Goal: Information Seeking & Learning: Learn about a topic

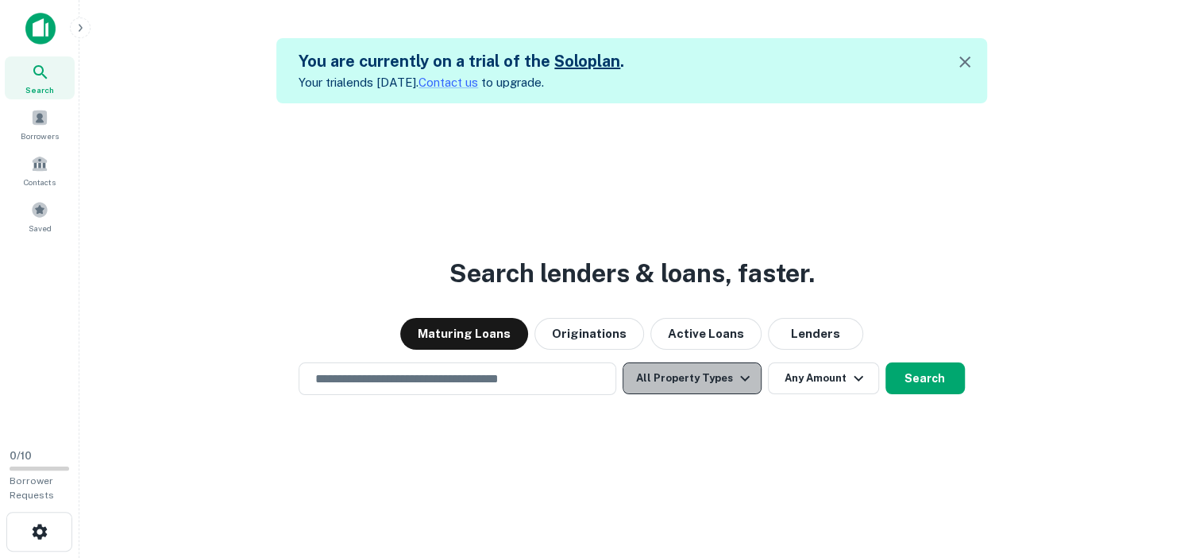
click at [741, 377] on icon "button" at bounding box center [744, 378] width 19 height 19
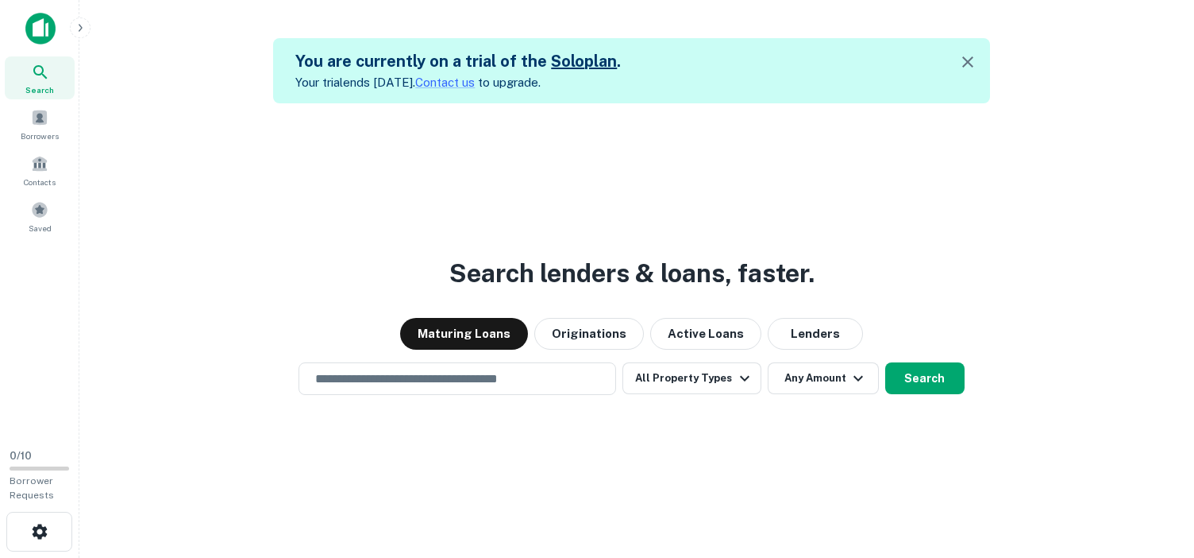
click at [892, 557] on div at bounding box center [592, 558] width 1184 height 0
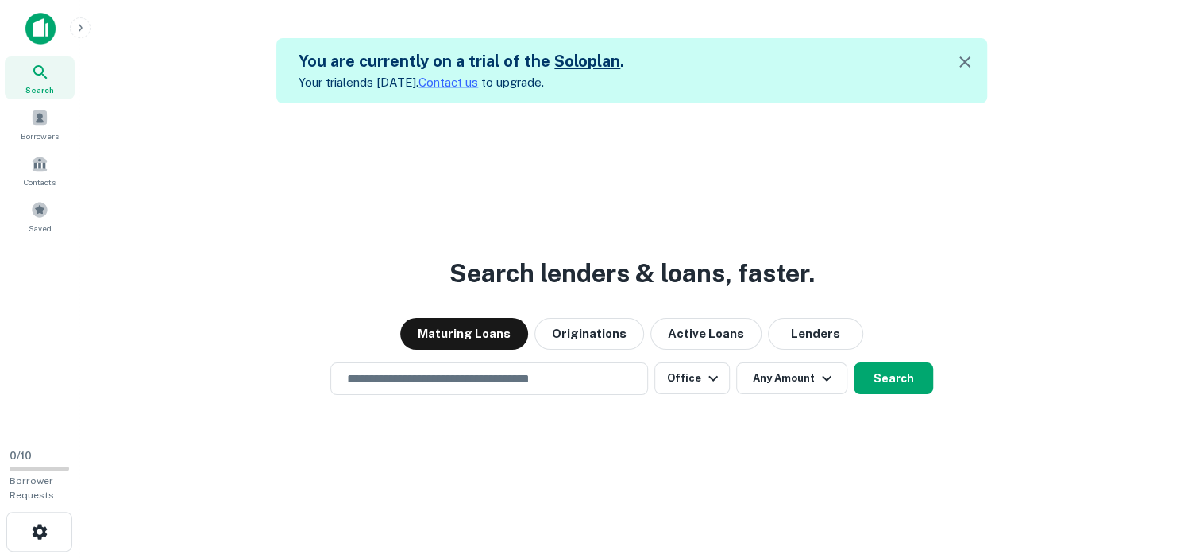
scroll to position [25, 0]
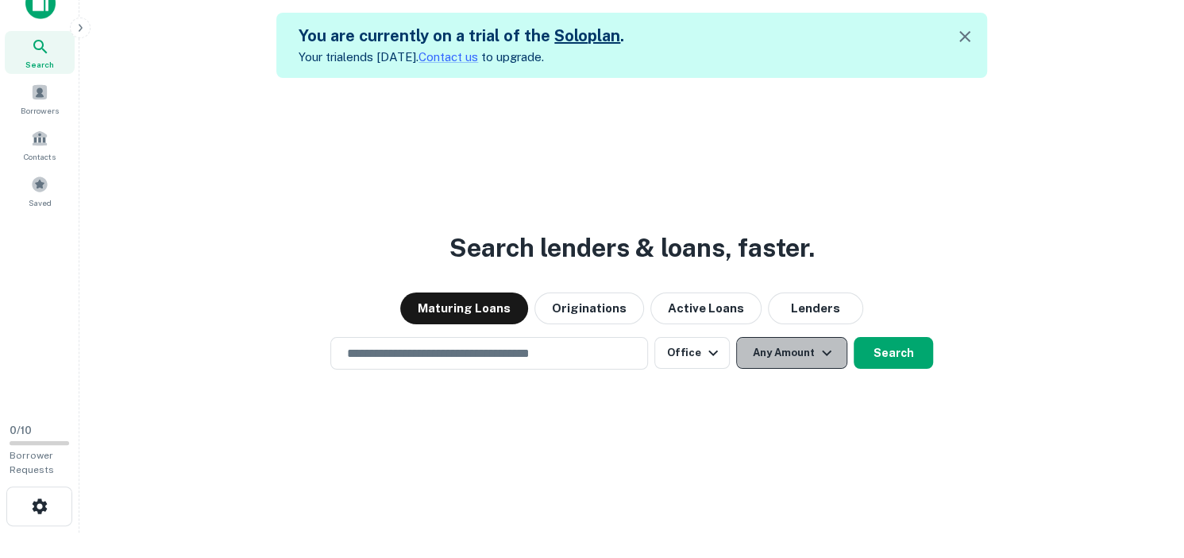
click at [825, 351] on icon "button" at bounding box center [826, 352] width 19 height 19
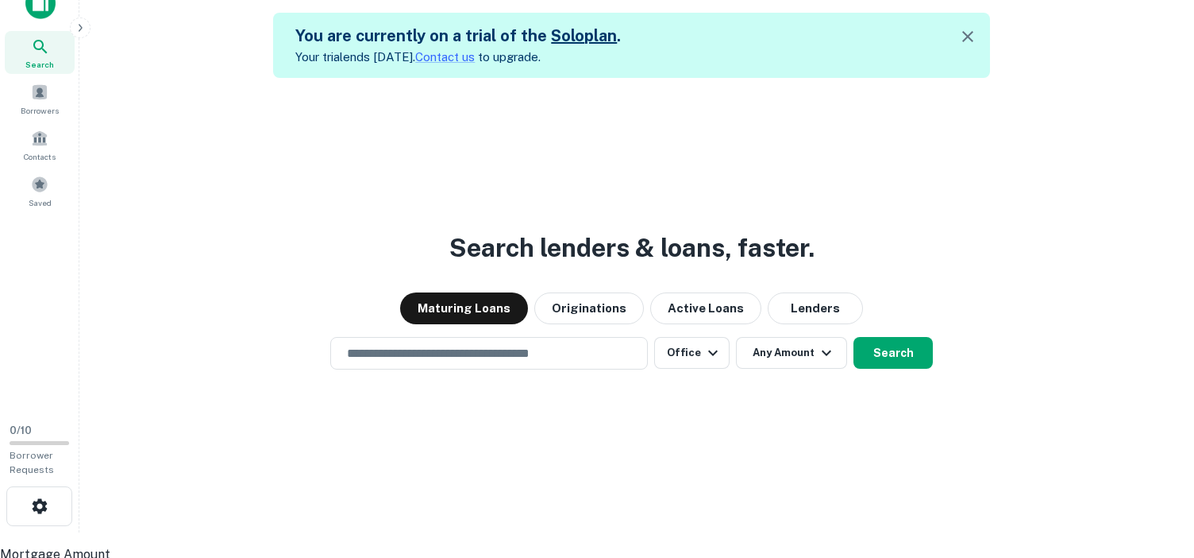
type input "********"
click at [435, 532] on div at bounding box center [592, 532] width 1184 height 0
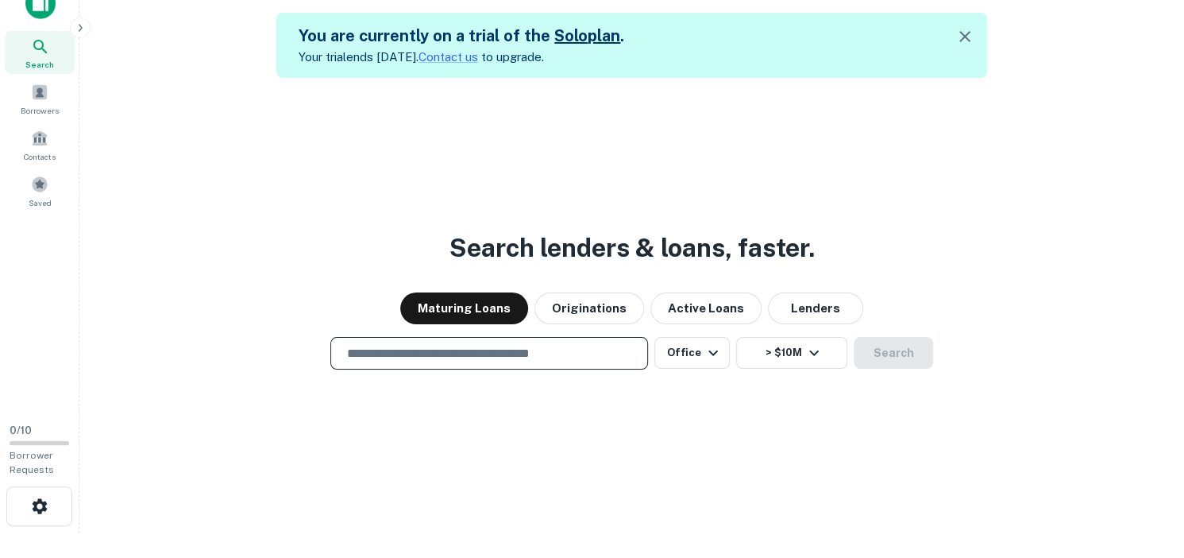
click at [435, 353] on input "text" at bounding box center [489, 353] width 303 height 18
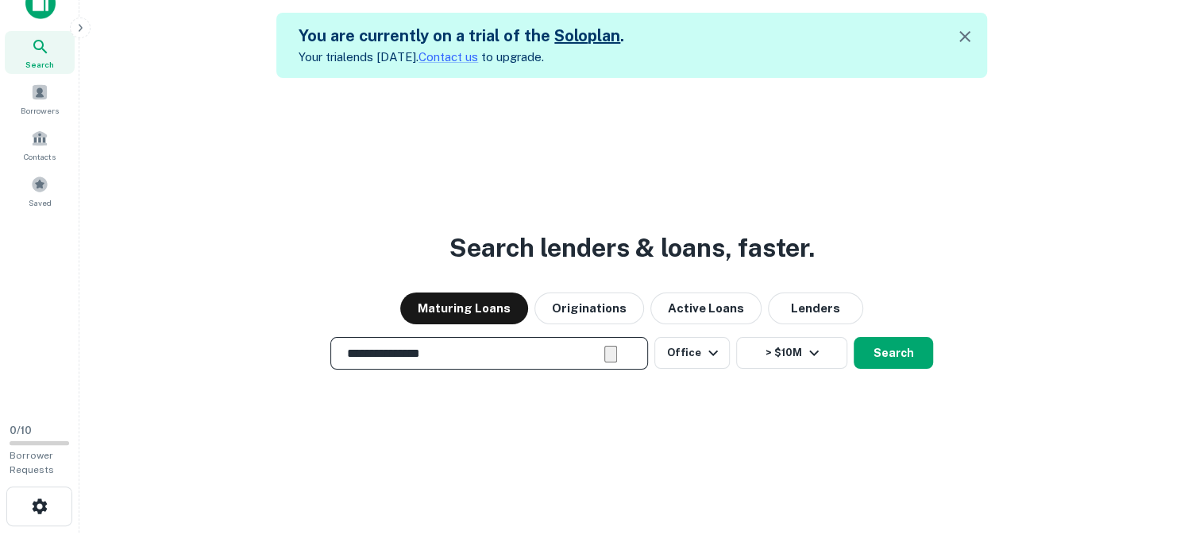
type input "**********"
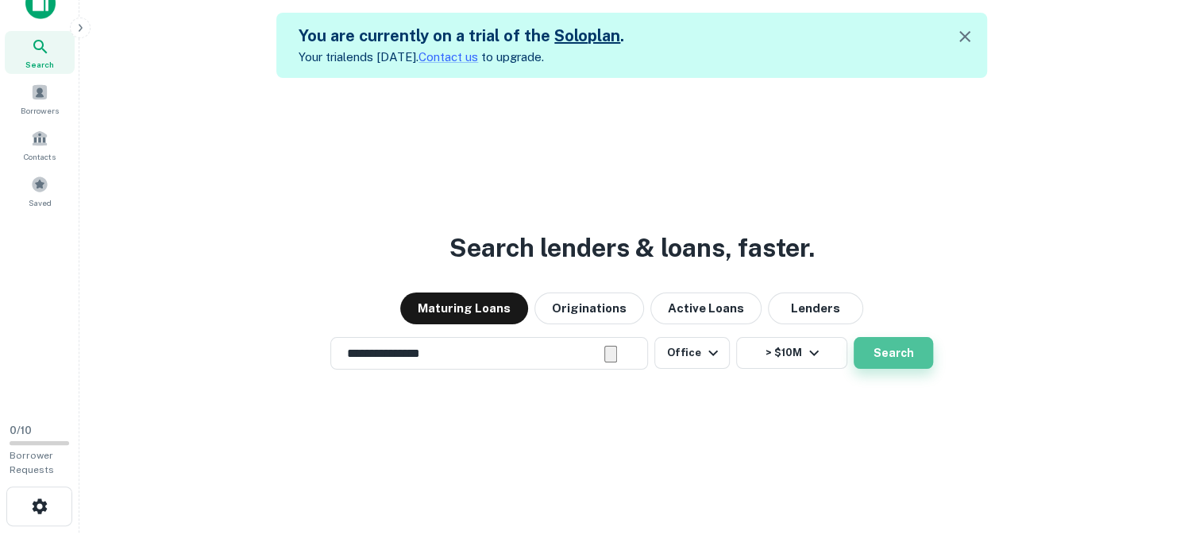
click at [899, 349] on button "Search" at bounding box center [893, 353] width 79 height 32
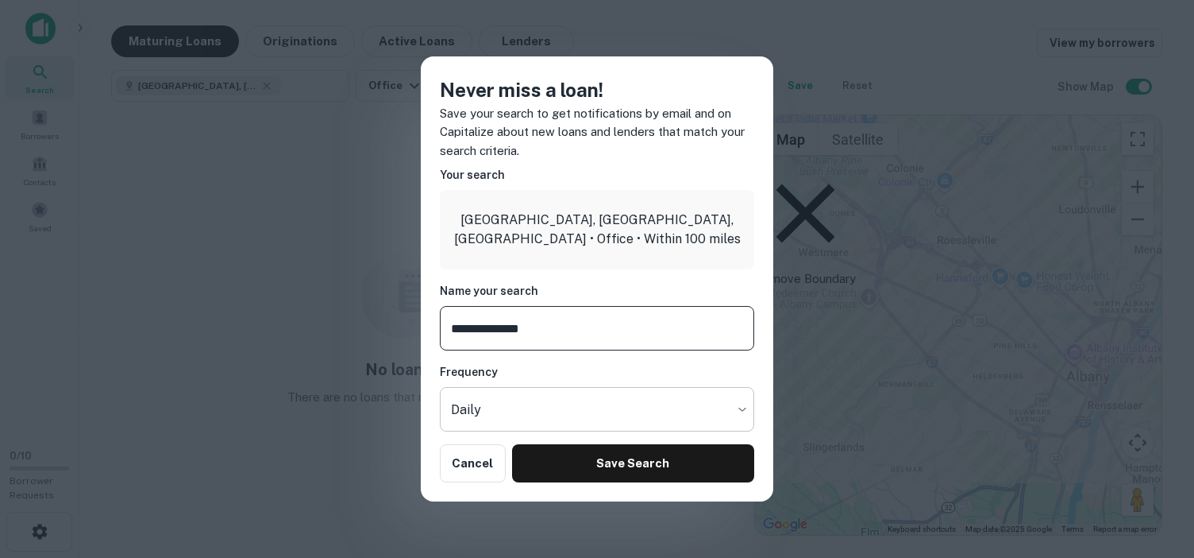
type input "**********"
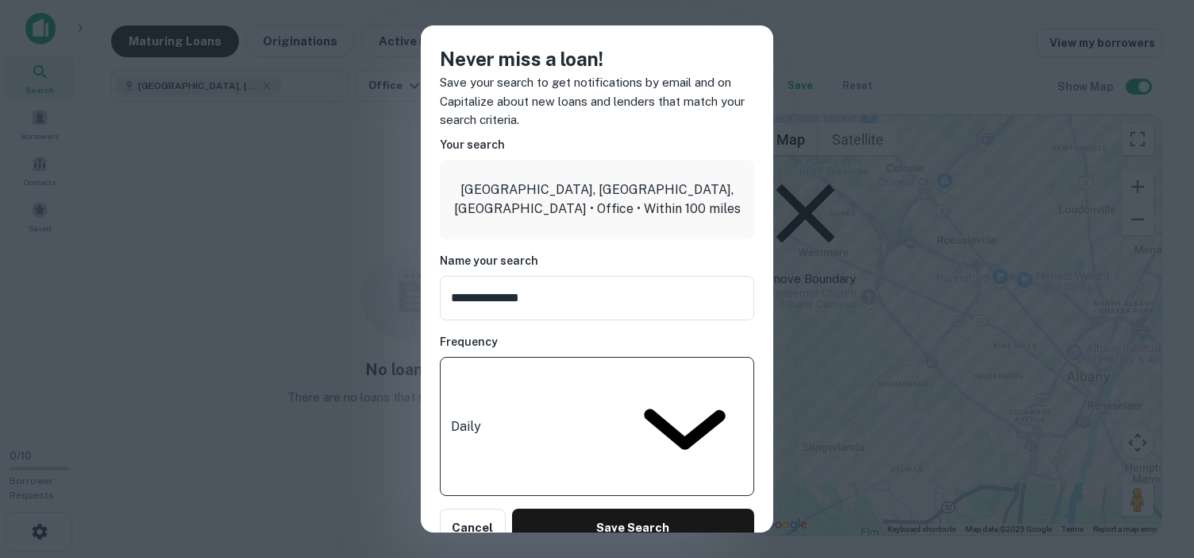
click at [743, 412] on body "**********" at bounding box center [597, 279] width 1194 height 558
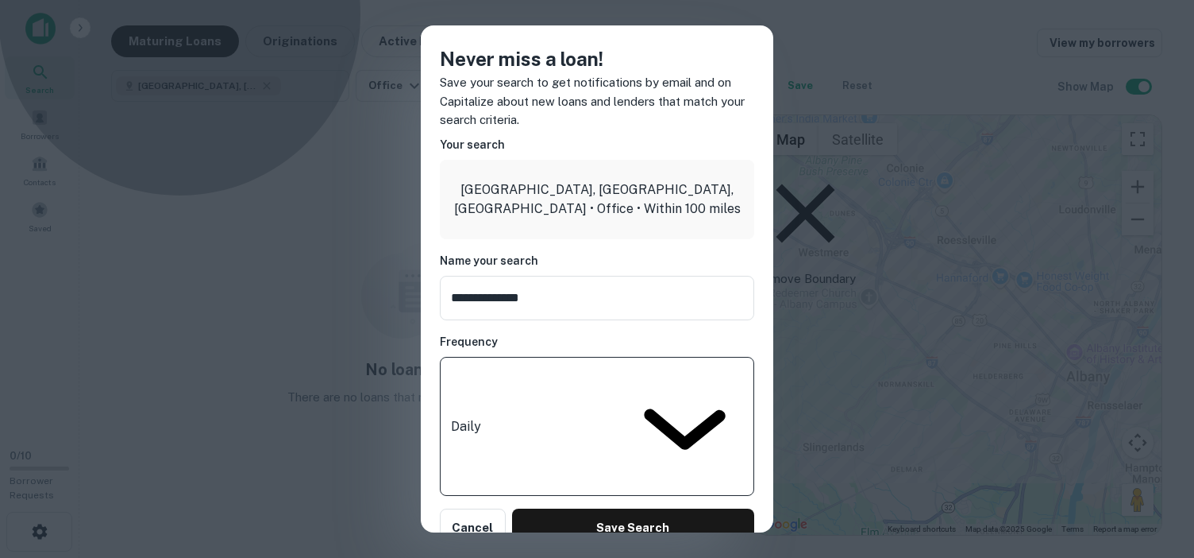
click at [619, 557] on li "Daily" at bounding box center [597, 567] width 1194 height 19
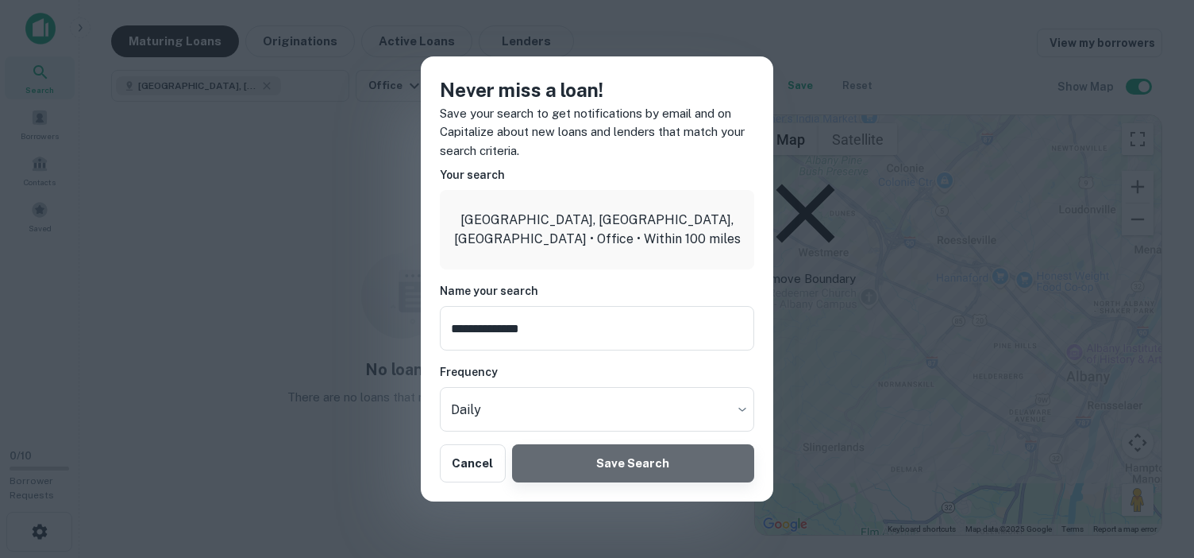
click at [619, 461] on button "Save Search" at bounding box center [633, 463] width 242 height 38
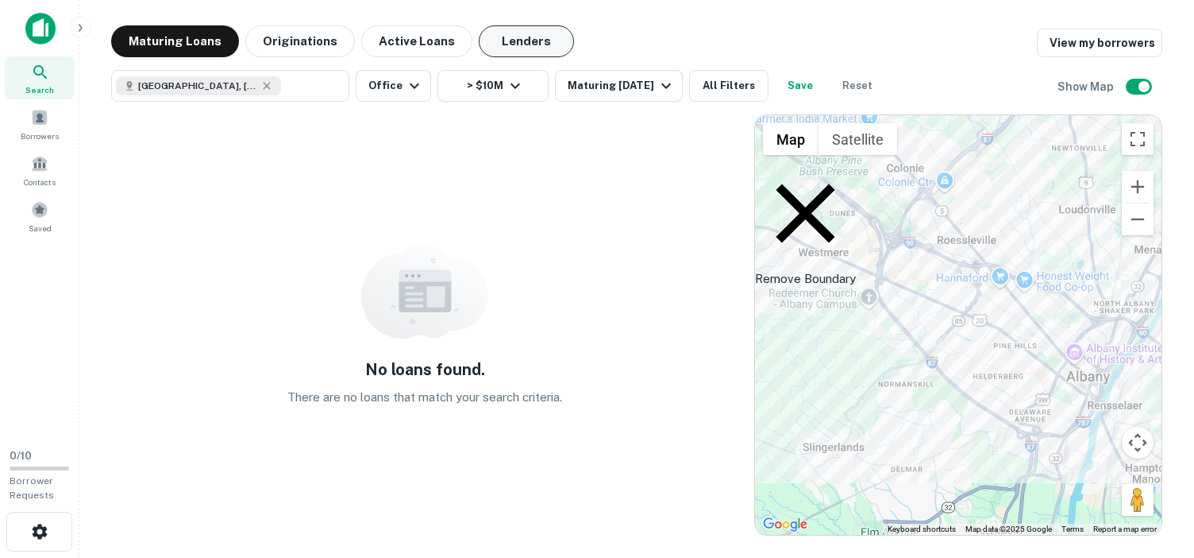
click at [514, 37] on button "Lenders" at bounding box center [526, 41] width 95 height 32
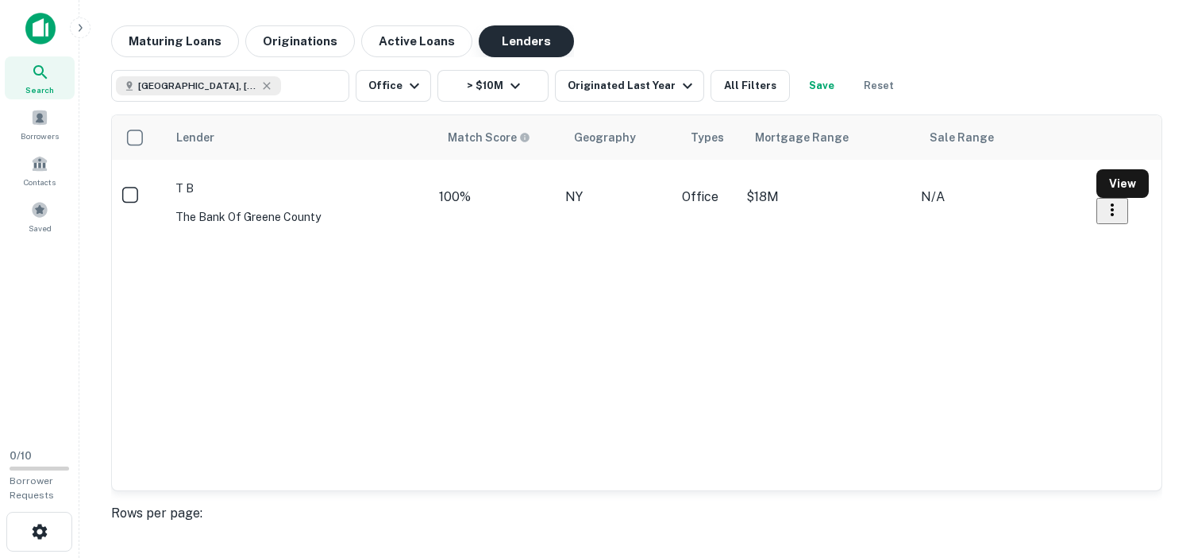
click at [515, 37] on button "Lenders" at bounding box center [526, 41] width 95 height 32
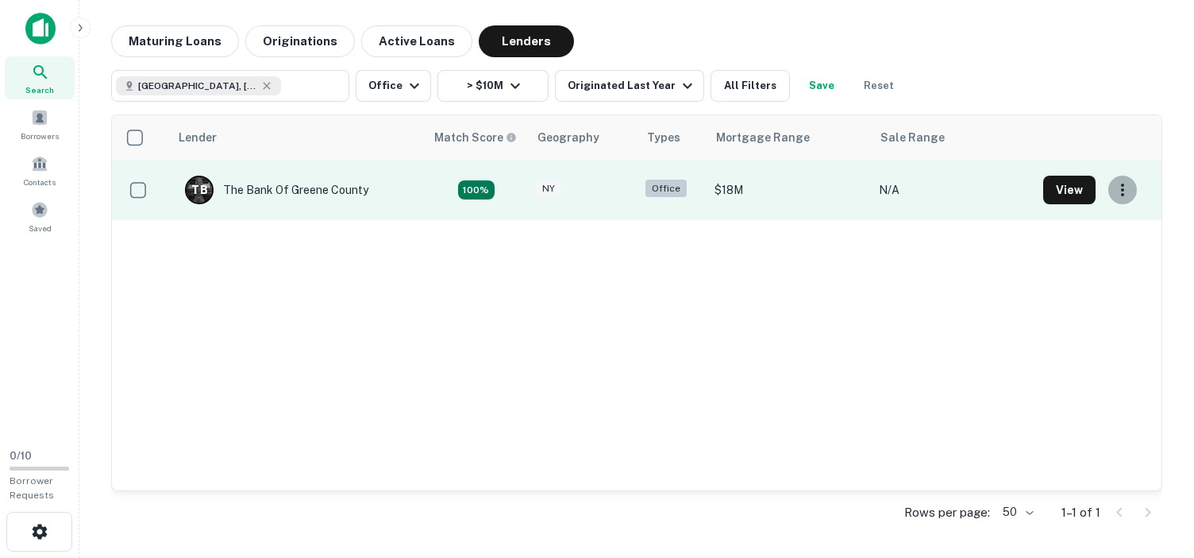
click at [1124, 187] on icon "button" at bounding box center [1122, 189] width 19 height 19
click at [1124, 557] on div at bounding box center [597, 558] width 1194 height 0
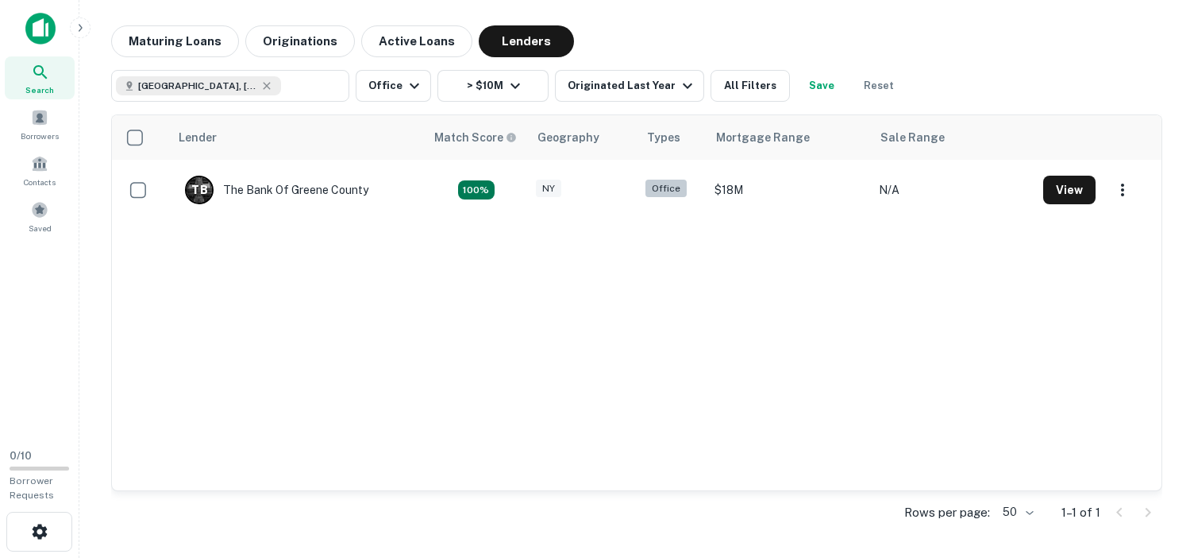
click at [31, 73] on icon at bounding box center [40, 72] width 19 height 19
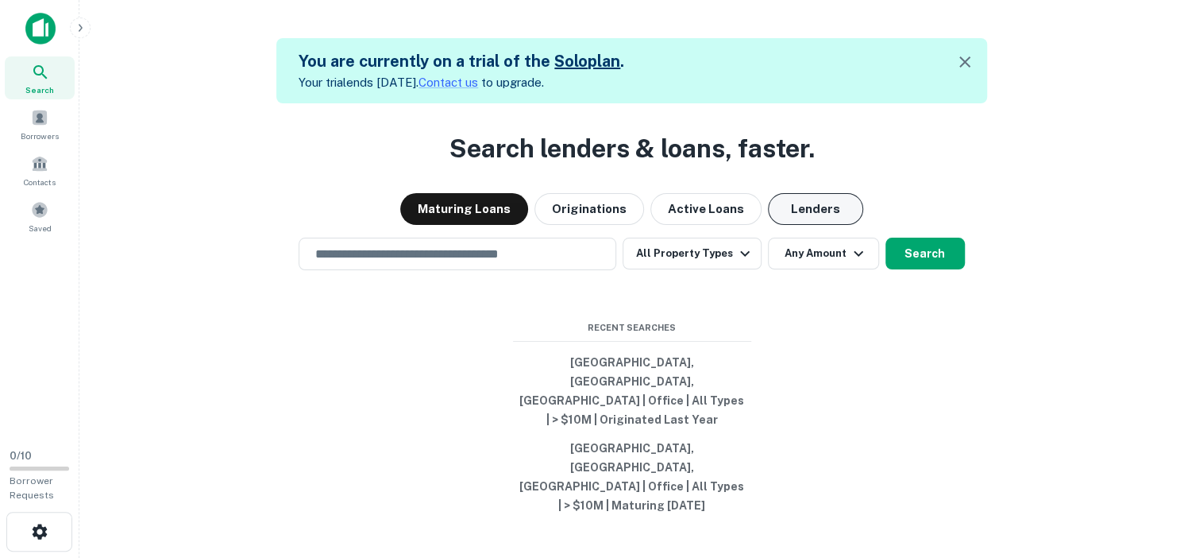
click at [818, 225] on button "Lenders" at bounding box center [815, 209] width 95 height 32
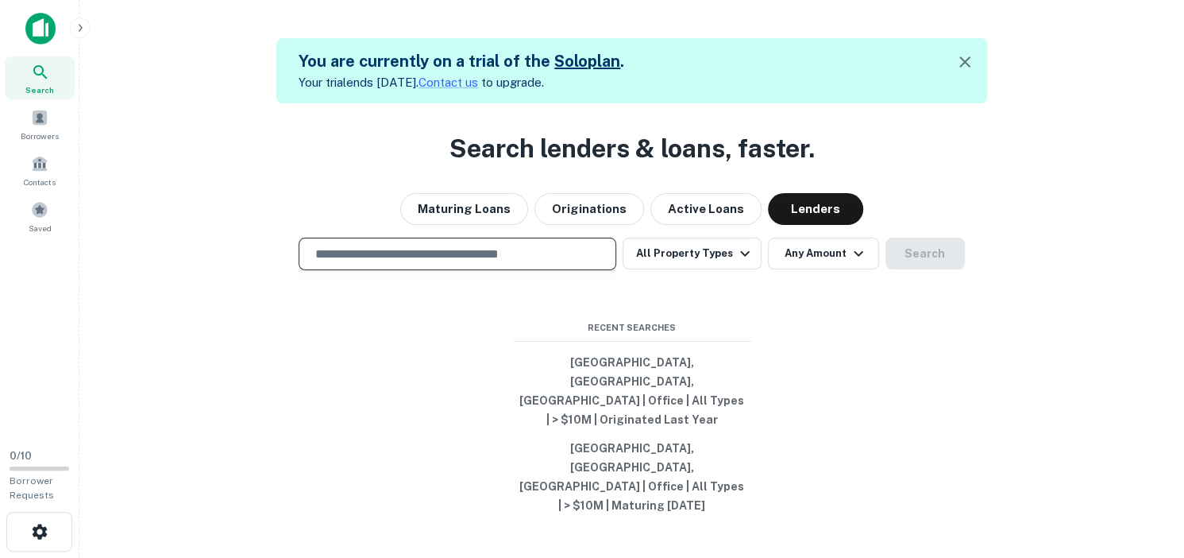
click at [458, 263] on input "text" at bounding box center [457, 254] width 303 height 18
type input "**********"
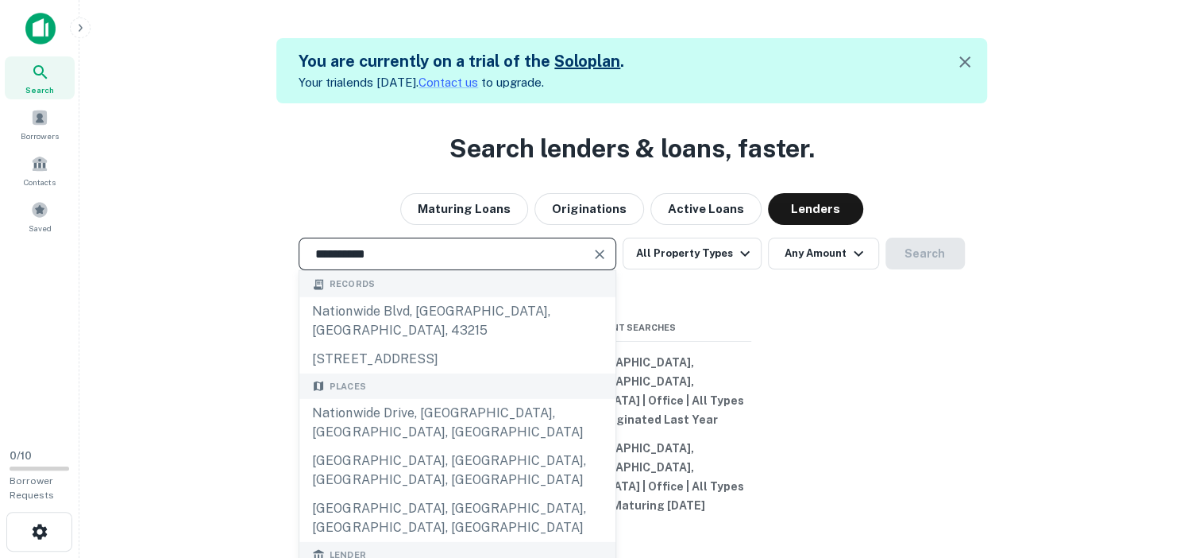
click at [399, 263] on input "**********" at bounding box center [446, 254] width 280 height 18
drag, startPoint x: 359, startPoint y: 286, endPoint x: 247, endPoint y: 274, distance: 112.6
click at [306, 263] on input "**********" at bounding box center [446, 254] width 280 height 18
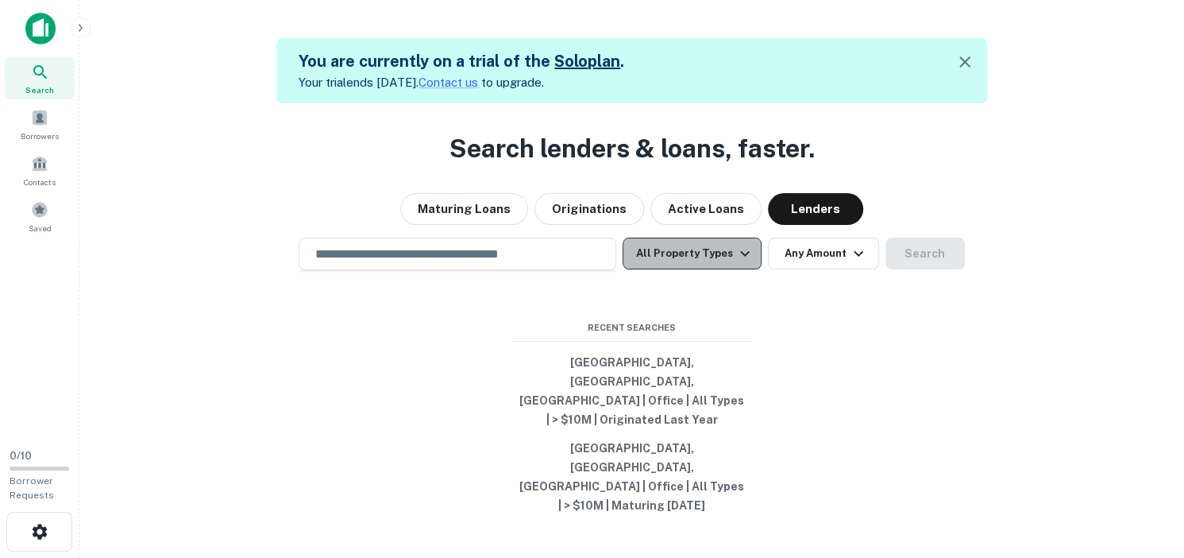
click at [743, 263] on icon "button" at bounding box center [744, 253] width 19 height 19
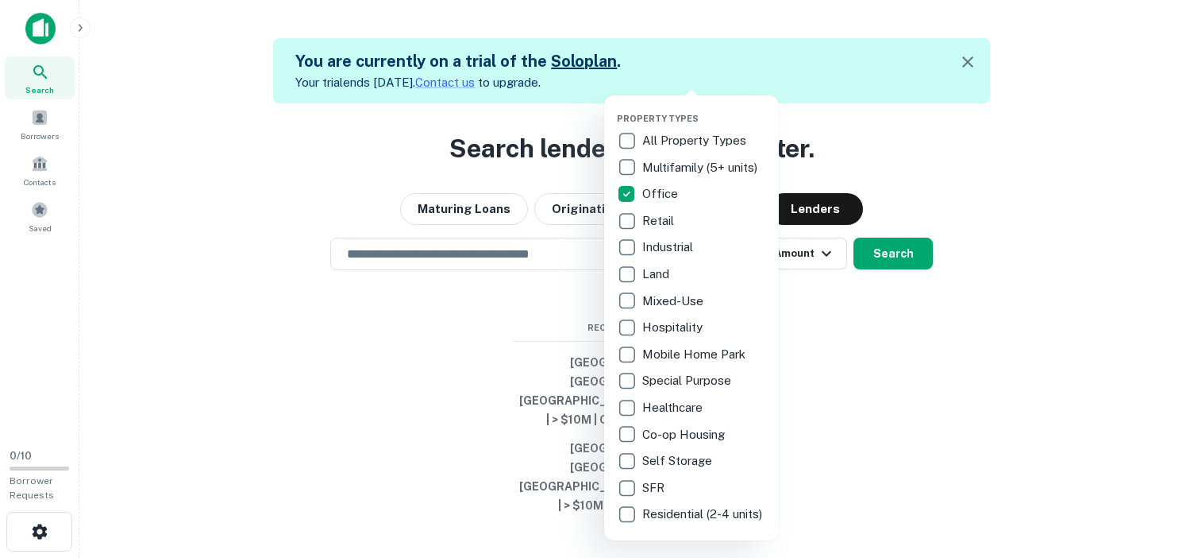
click at [807, 336] on div at bounding box center [597, 279] width 1194 height 558
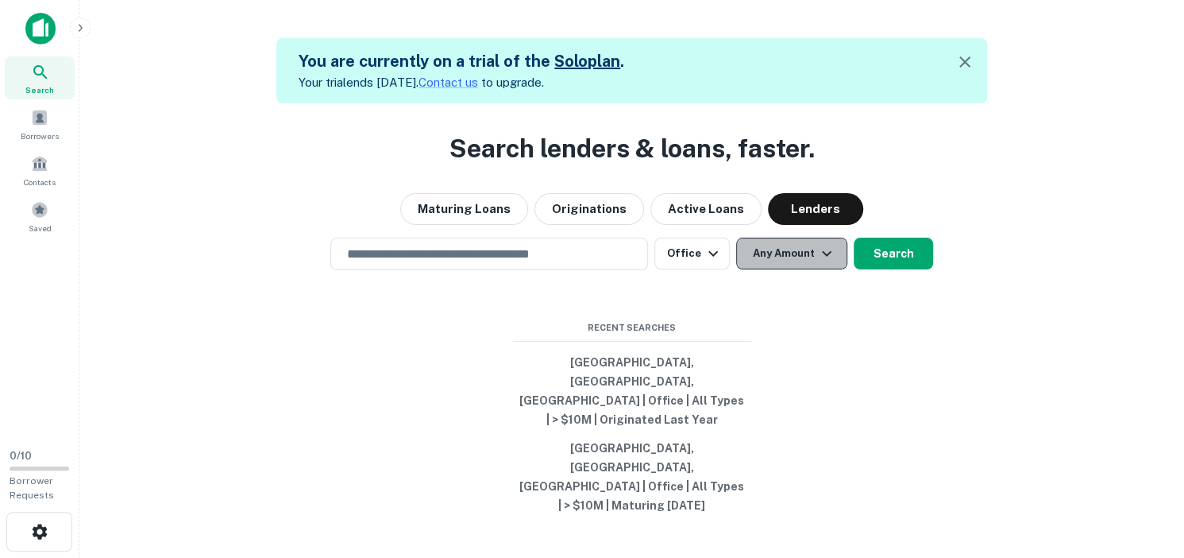
click at [823, 263] on icon "button" at bounding box center [826, 253] width 19 height 19
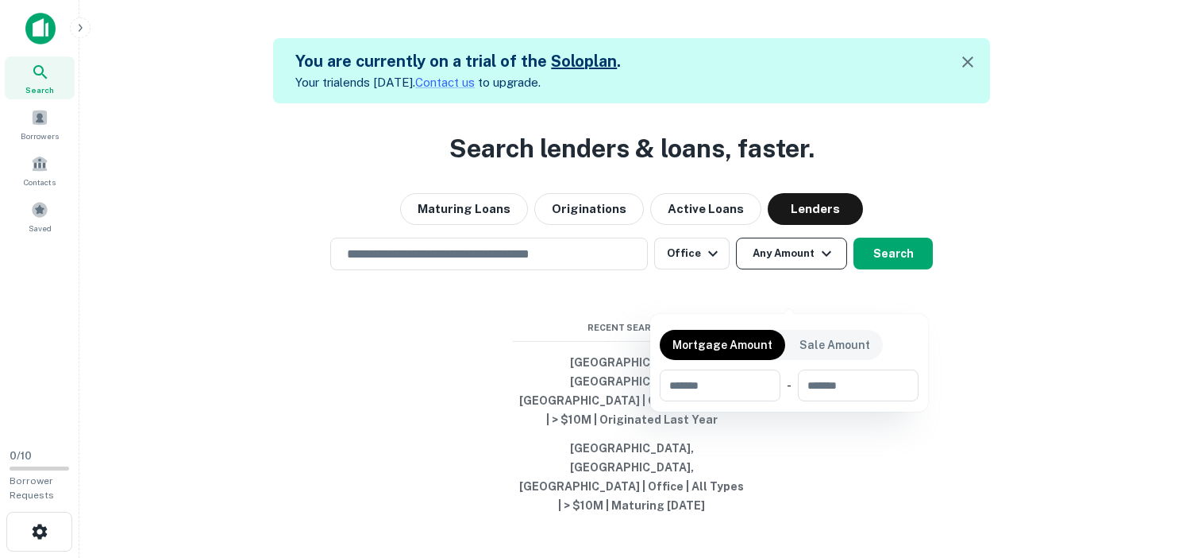
click at [823, 291] on div at bounding box center [597, 279] width 1194 height 558
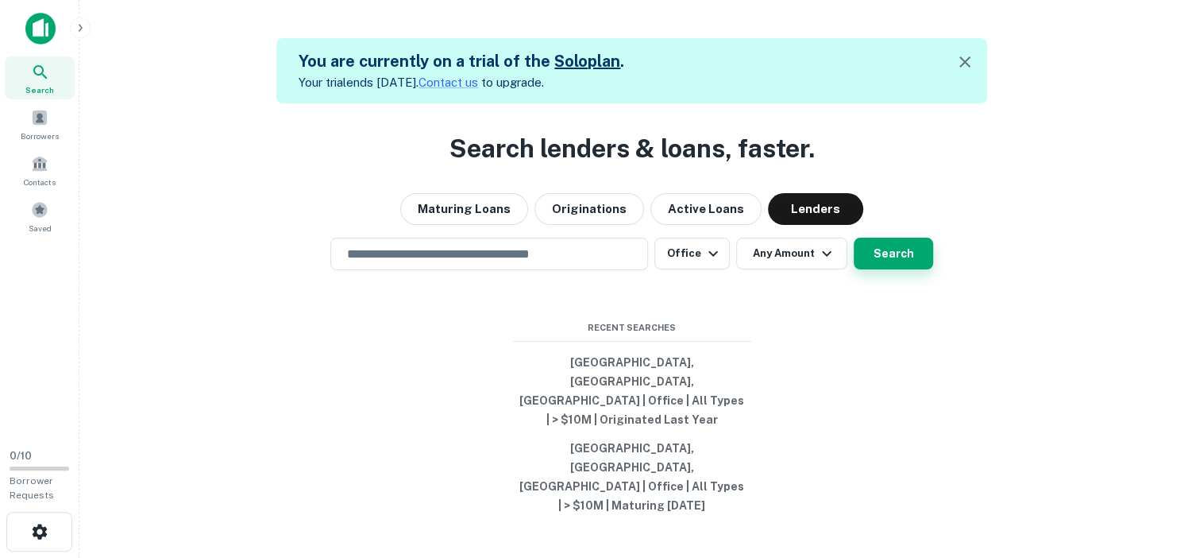
click at [889, 269] on button "Search" at bounding box center [893, 253] width 79 height 32
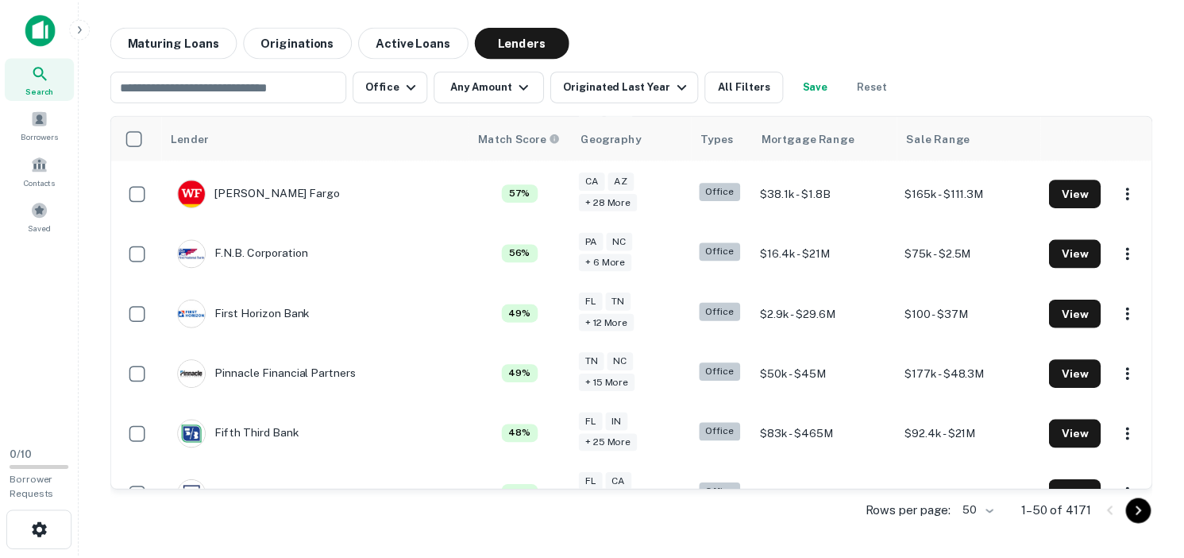
scroll to position [672, 0]
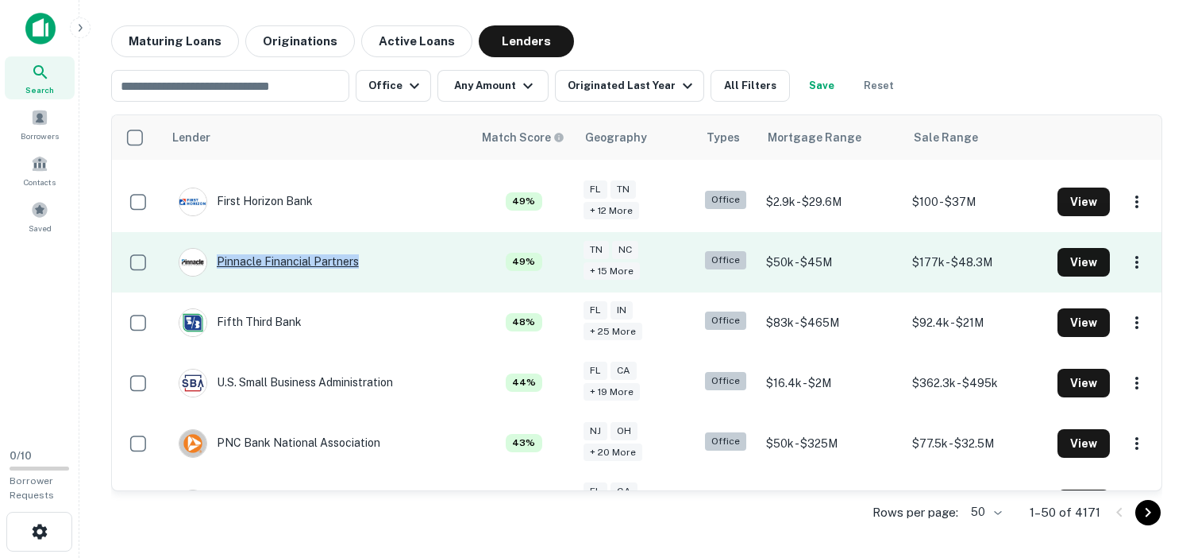
drag, startPoint x: 369, startPoint y: 243, endPoint x: 255, endPoint y: 244, distance: 114.4
click at [212, 243] on td "Pinnacle Financial Partners" at bounding box center [318, 262] width 310 height 60
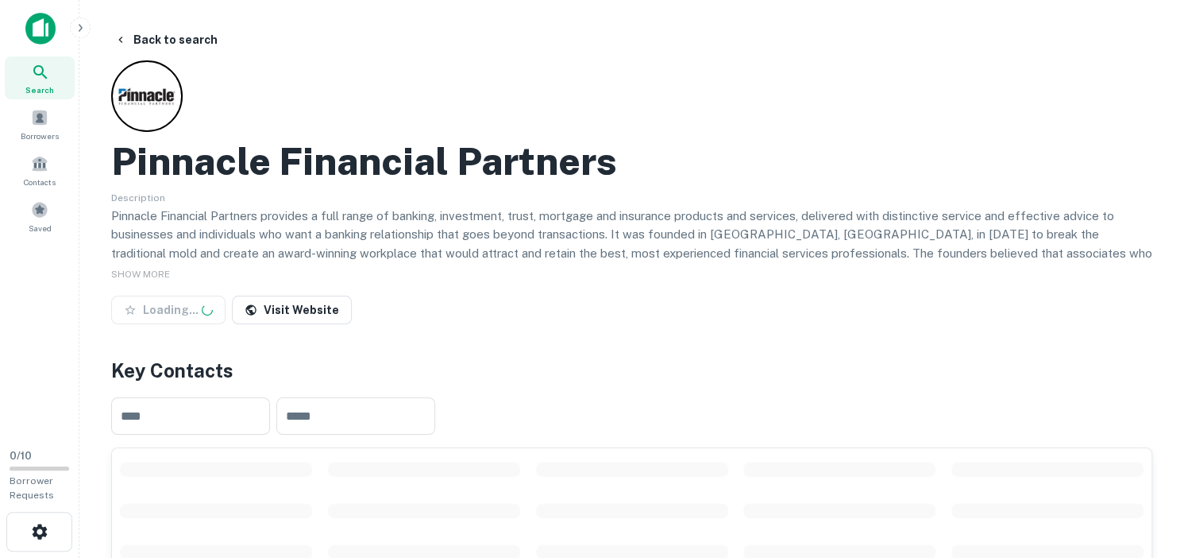
click at [596, 313] on div "Loading... Visit Website" at bounding box center [631, 312] width 1041 height 35
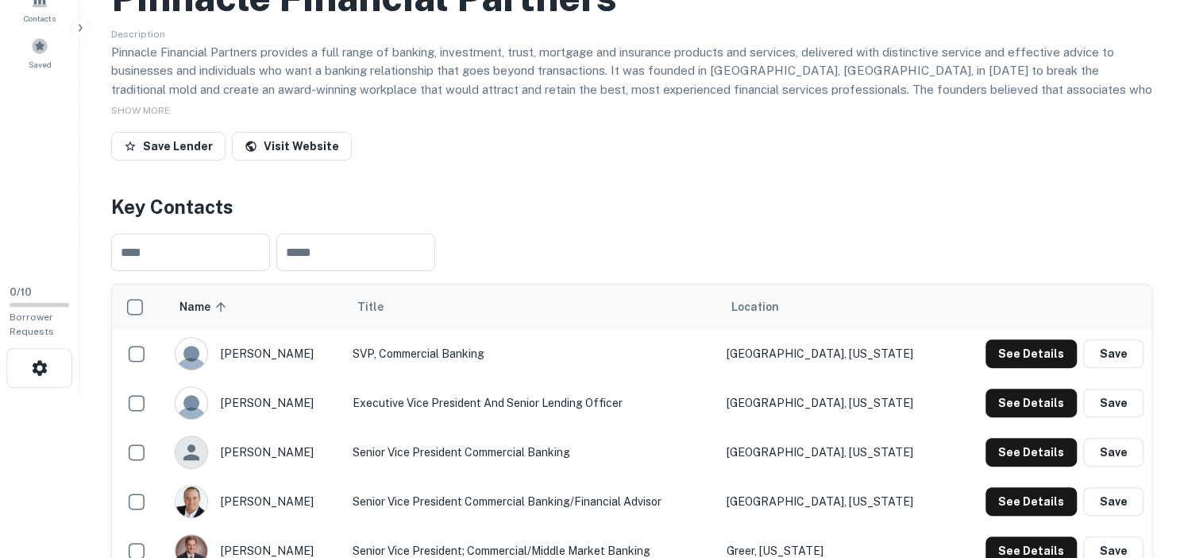
scroll to position [123, 0]
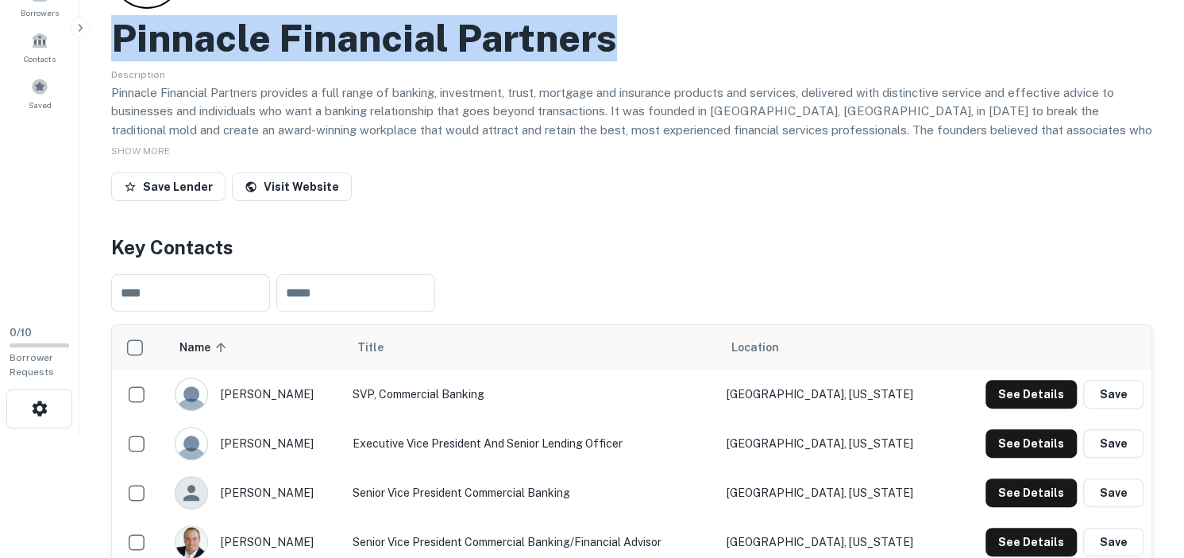
drag, startPoint x: 110, startPoint y: 34, endPoint x: 670, endPoint y: 47, distance: 560.1
copy h2 "Pinnacle Financial Partners"
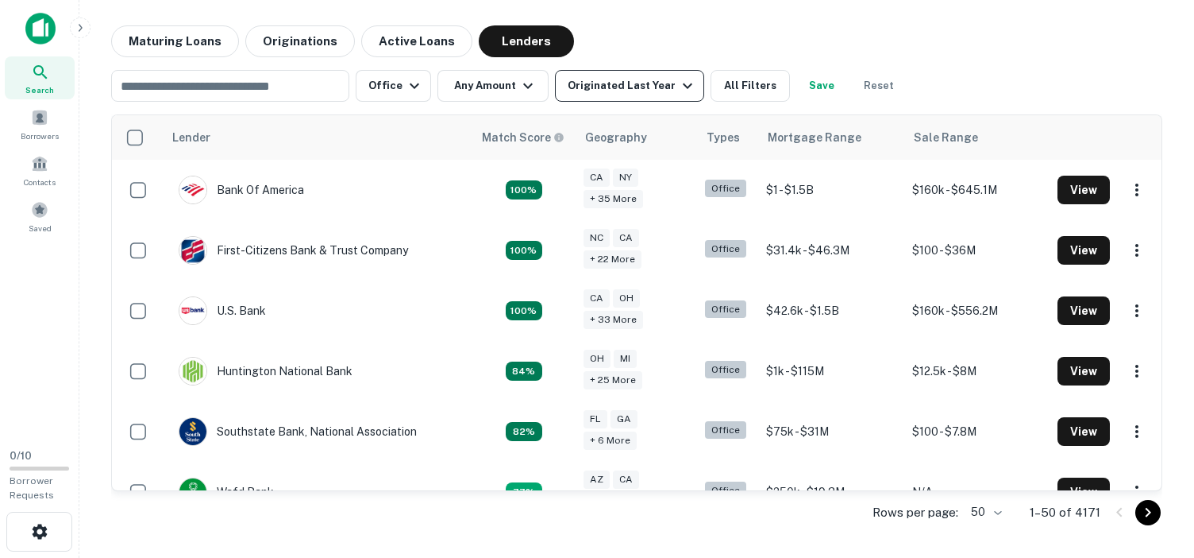
click at [678, 82] on icon "button" at bounding box center [687, 85] width 19 height 19
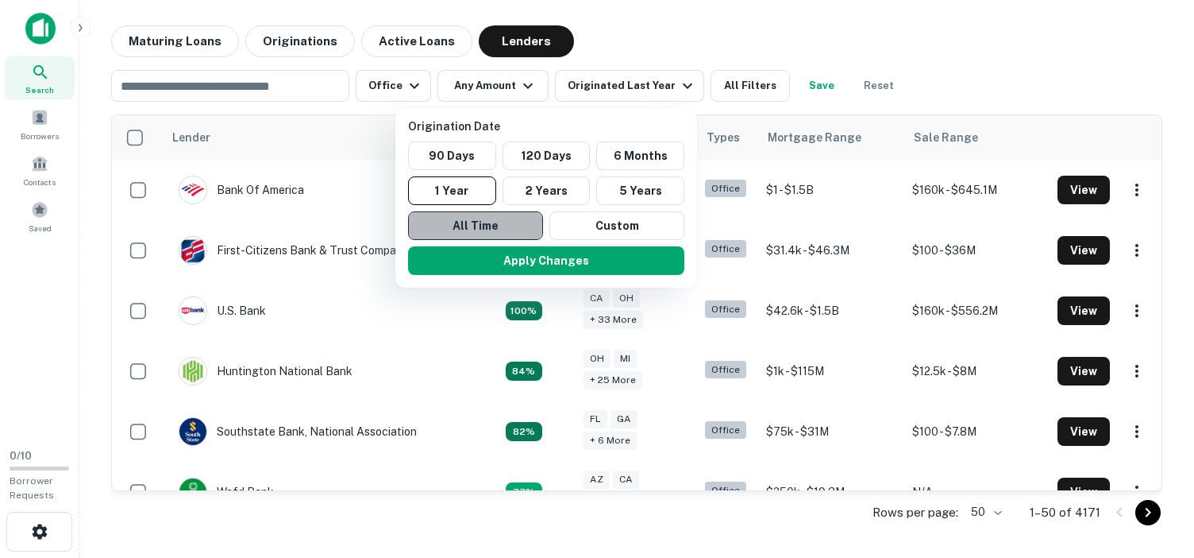
click at [484, 224] on button "All Time" at bounding box center [475, 225] width 135 height 29
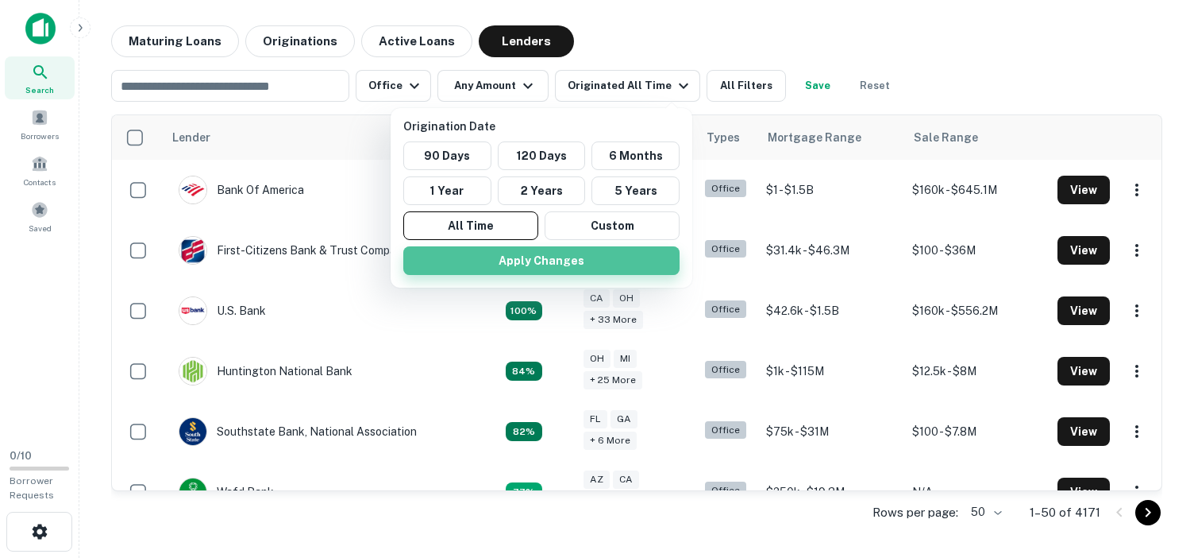
click at [576, 274] on button "Apply Changes" at bounding box center [541, 260] width 276 height 29
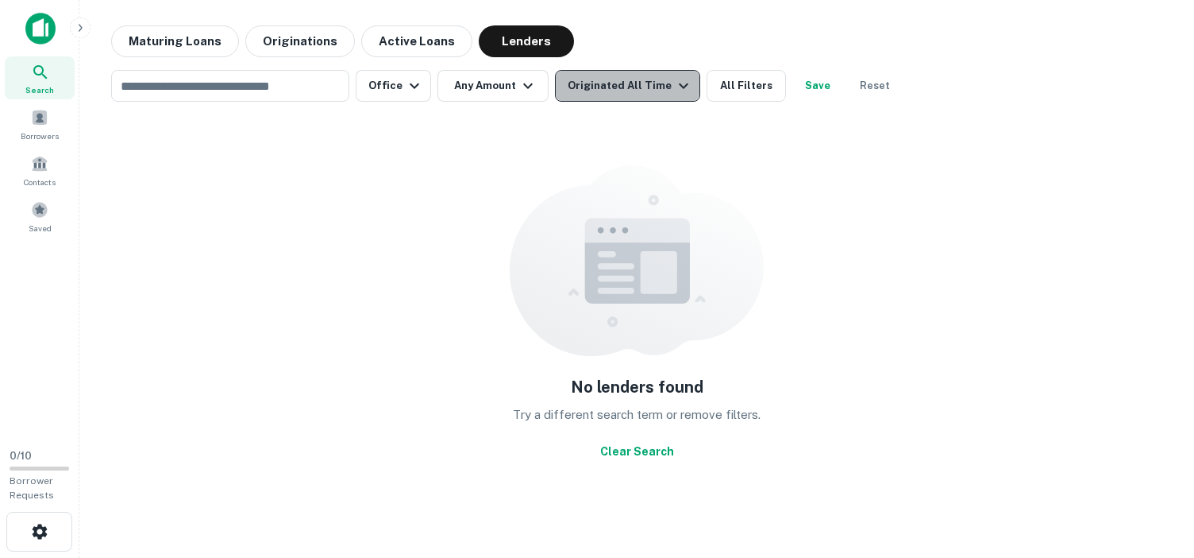
click at [679, 86] on icon "button" at bounding box center [684, 86] width 10 height 6
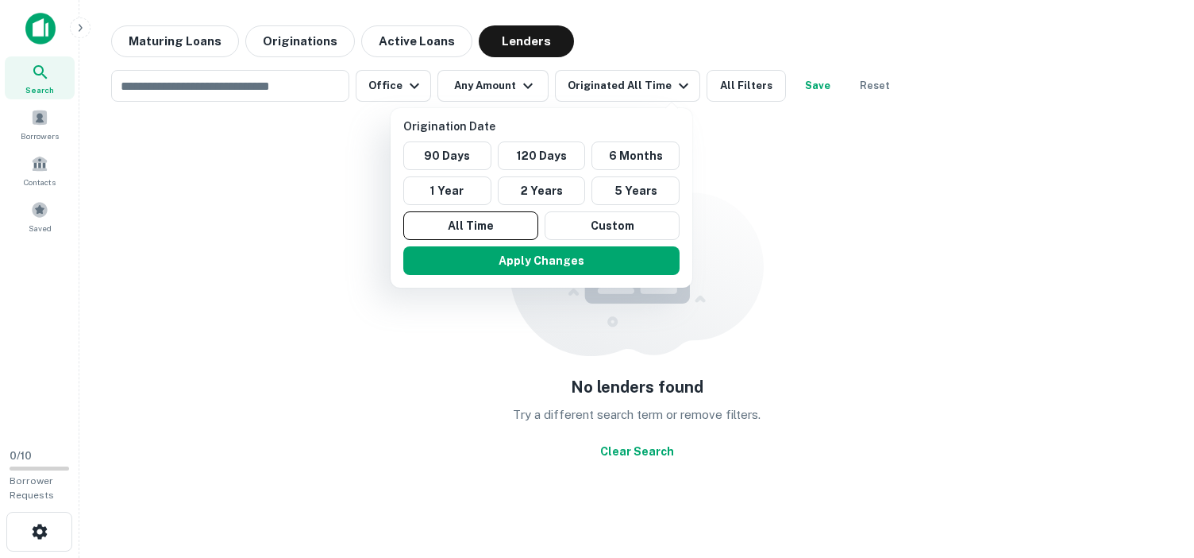
click at [453, 125] on p "Origination Date" at bounding box center [544, 126] width 283 height 17
click at [774, 156] on div at bounding box center [597, 279] width 1194 height 558
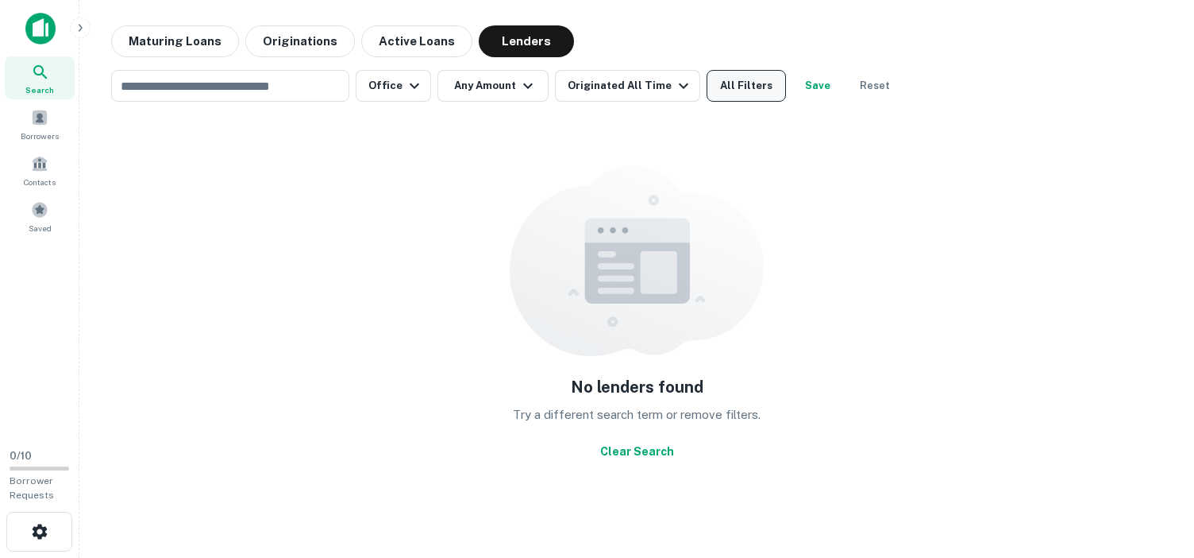
click at [754, 84] on button "All Filters" at bounding box center [746, 86] width 79 height 32
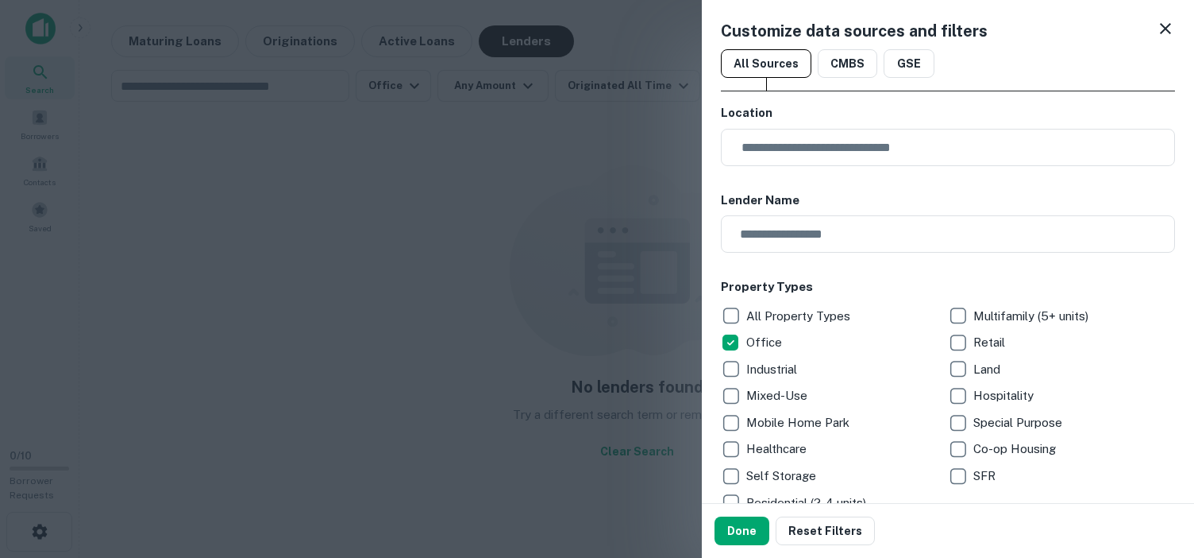
click at [1156, 25] on icon at bounding box center [1165, 28] width 19 height 19
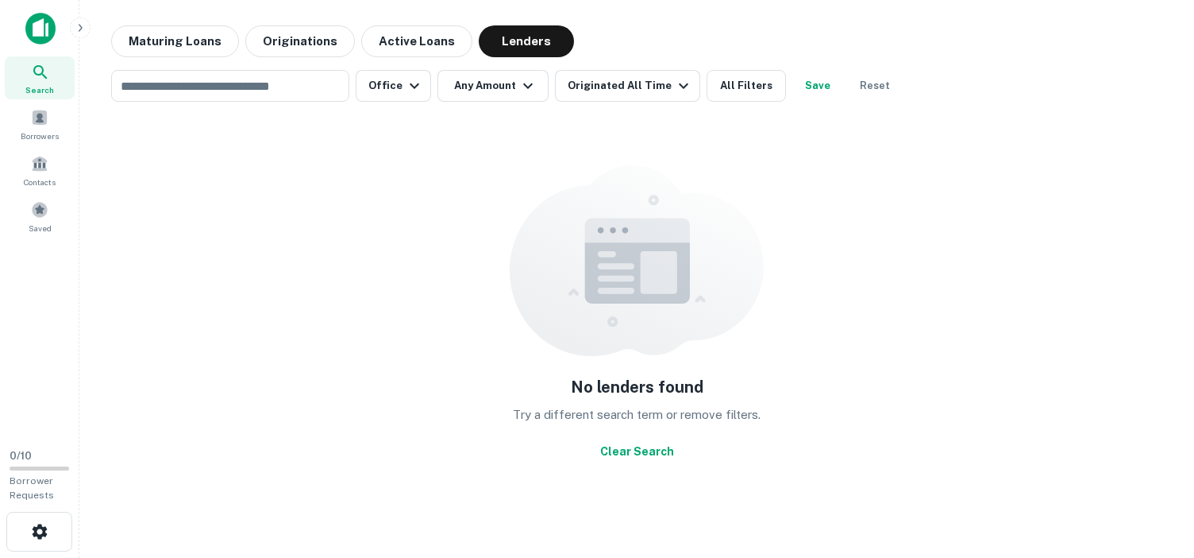
click at [39, 66] on icon at bounding box center [40, 72] width 14 height 14
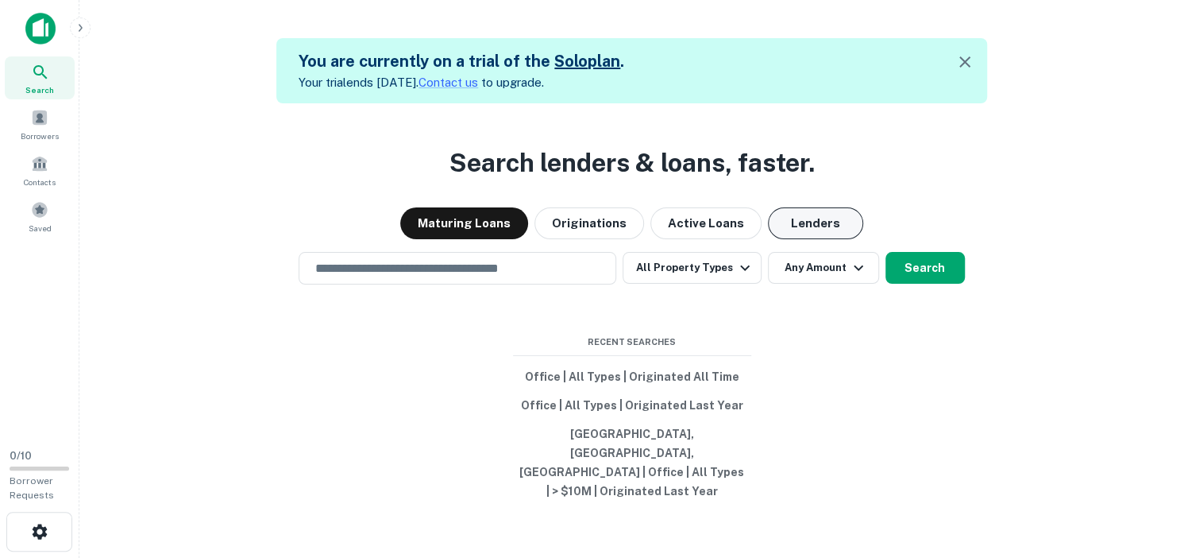
click at [797, 239] on button "Lenders" at bounding box center [815, 223] width 95 height 32
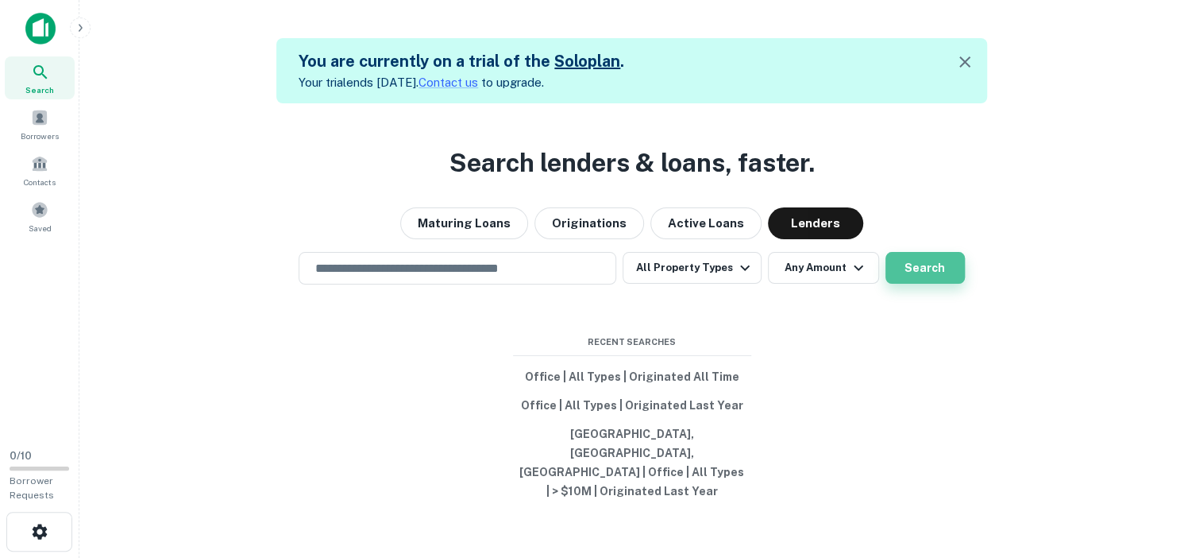
click at [926, 284] on button "Search" at bounding box center [925, 268] width 79 height 32
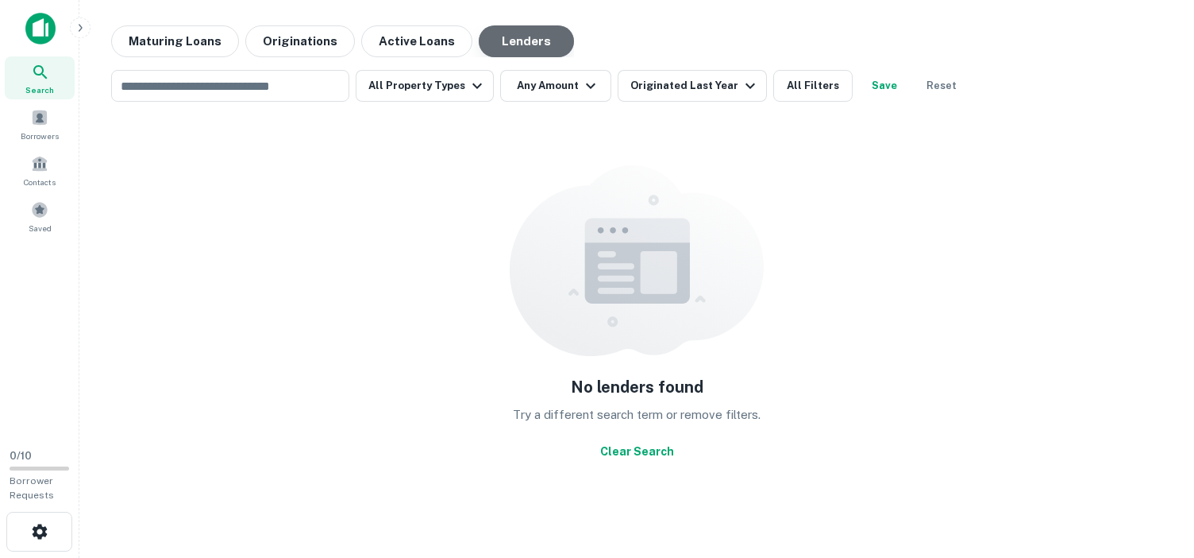
click at [510, 37] on button "Lenders" at bounding box center [526, 41] width 95 height 32
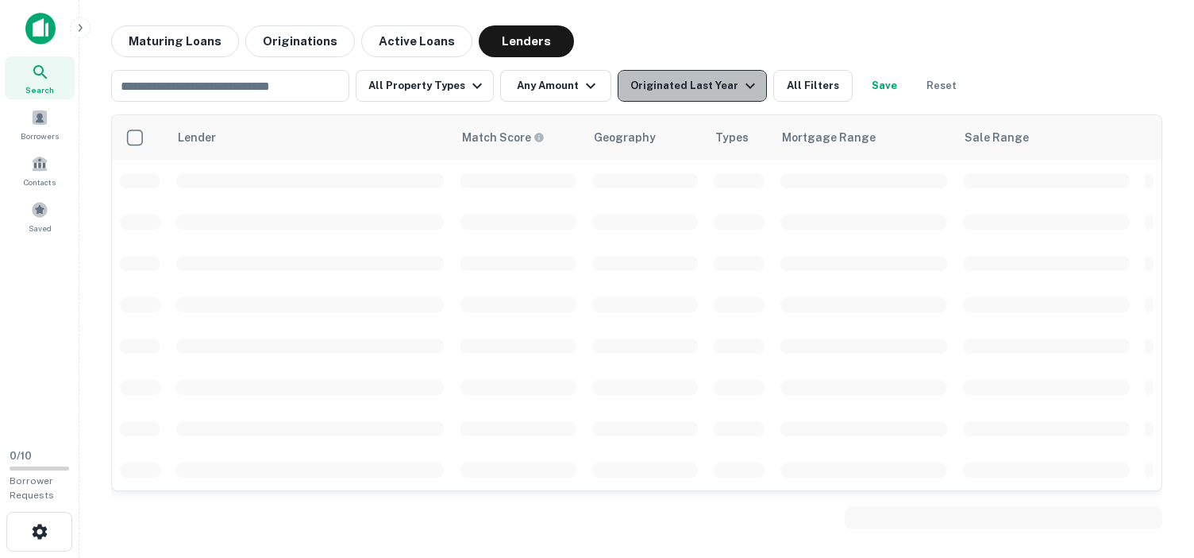
click at [745, 85] on icon "button" at bounding box center [750, 85] width 19 height 19
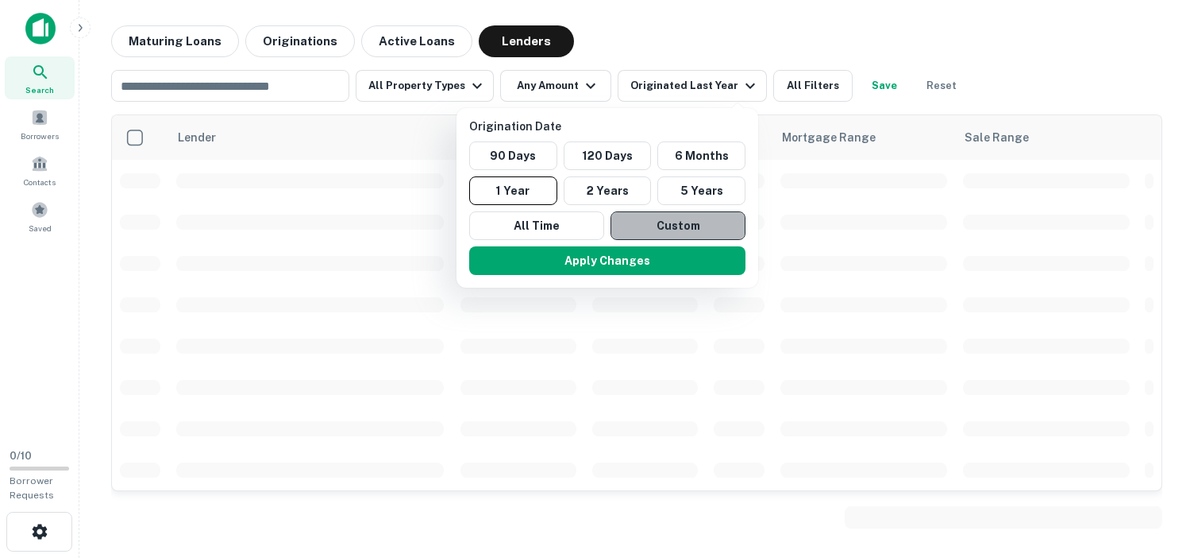
click at [679, 218] on button "Custom" at bounding box center [678, 225] width 135 height 29
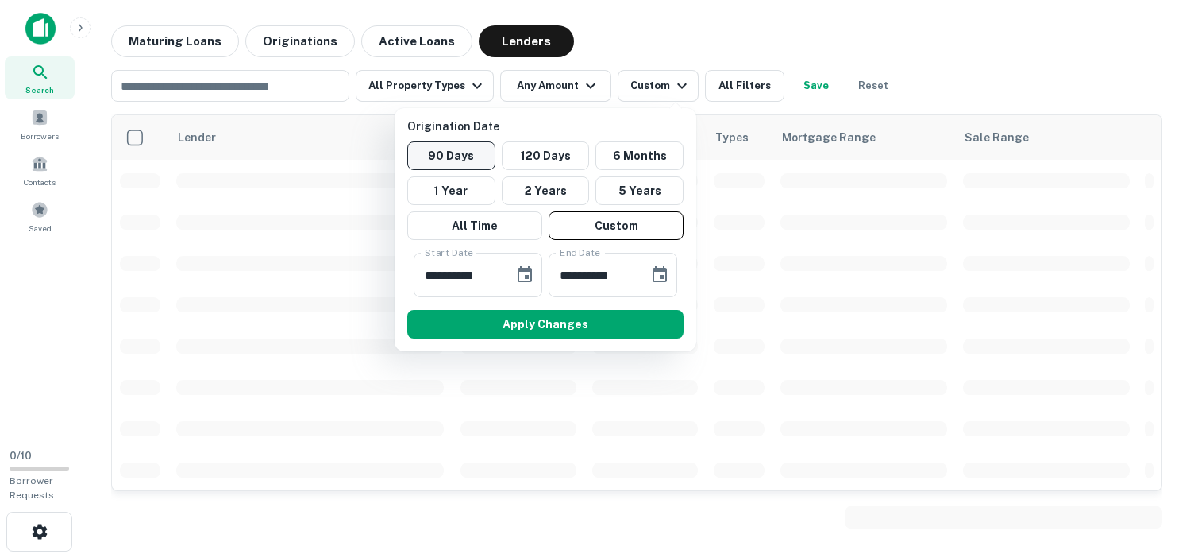
click at [459, 152] on button "90 Days" at bounding box center [451, 155] width 88 height 29
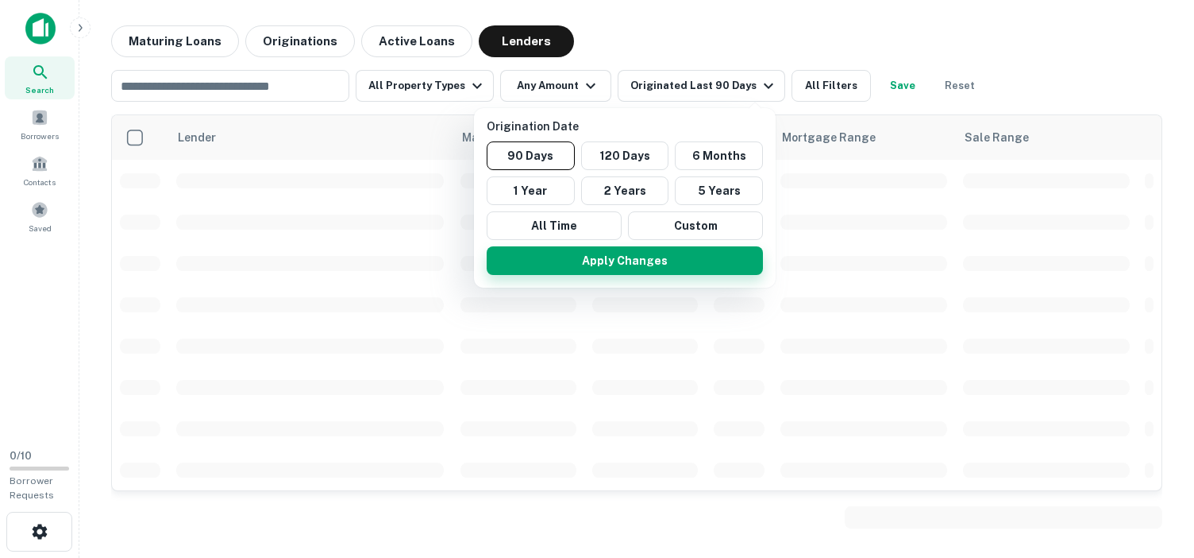
click at [616, 249] on button "Apply Changes" at bounding box center [625, 260] width 276 height 29
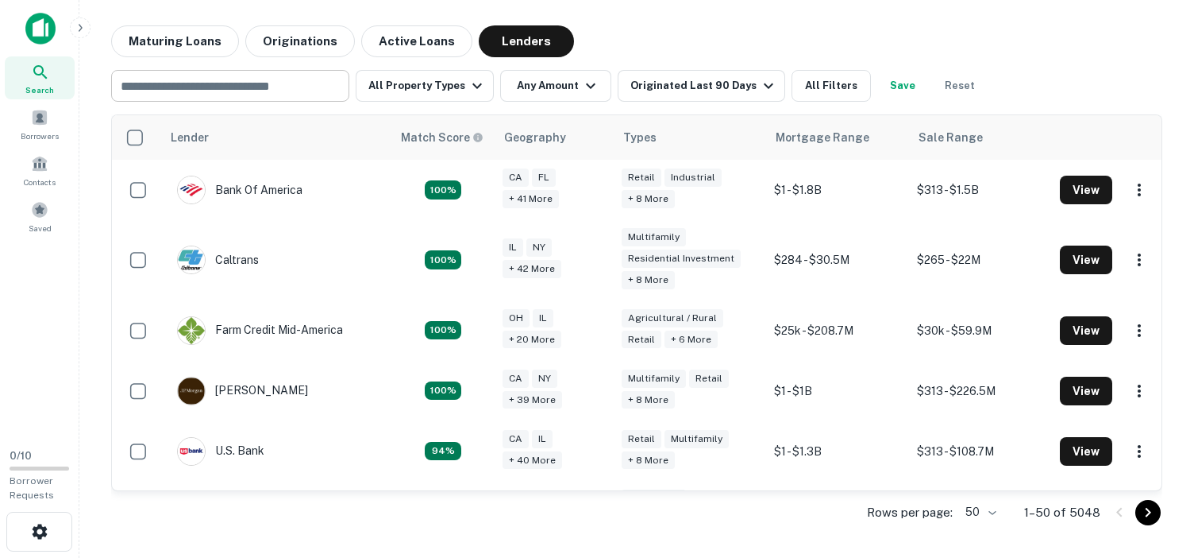
click at [237, 84] on input "text" at bounding box center [229, 86] width 226 height 22
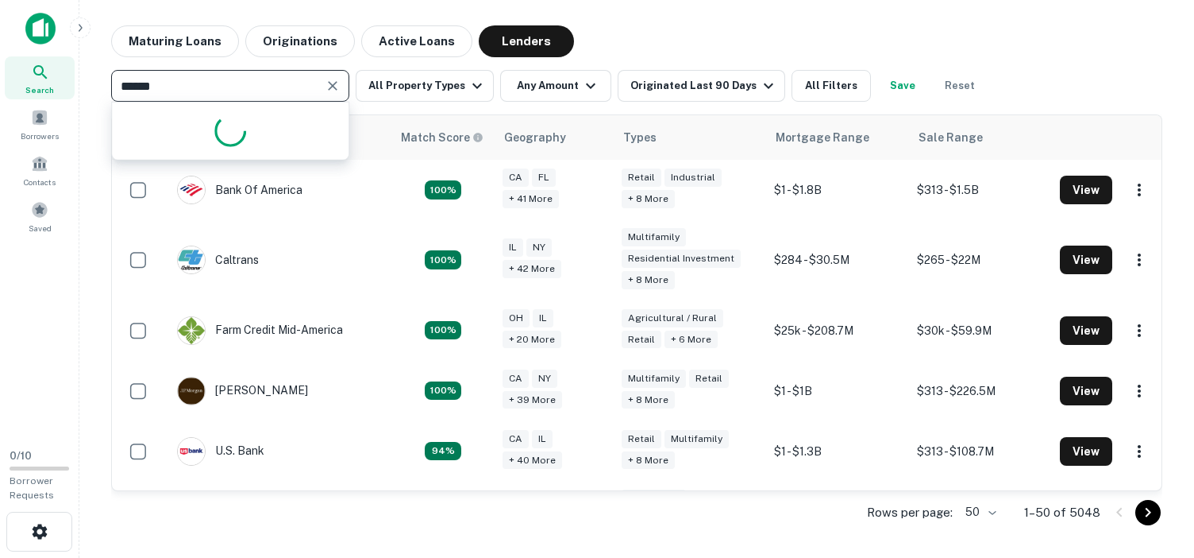
type input "******"
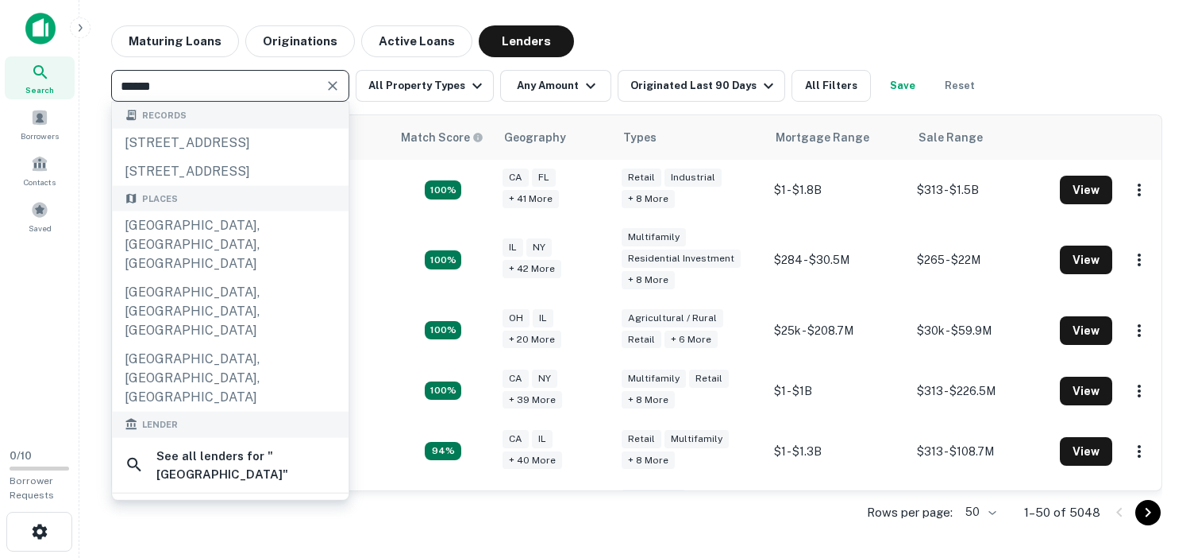
click at [679, 41] on div "Maturing Loans Originations Active Loans Lenders" at bounding box center [637, 41] width 1052 height 32
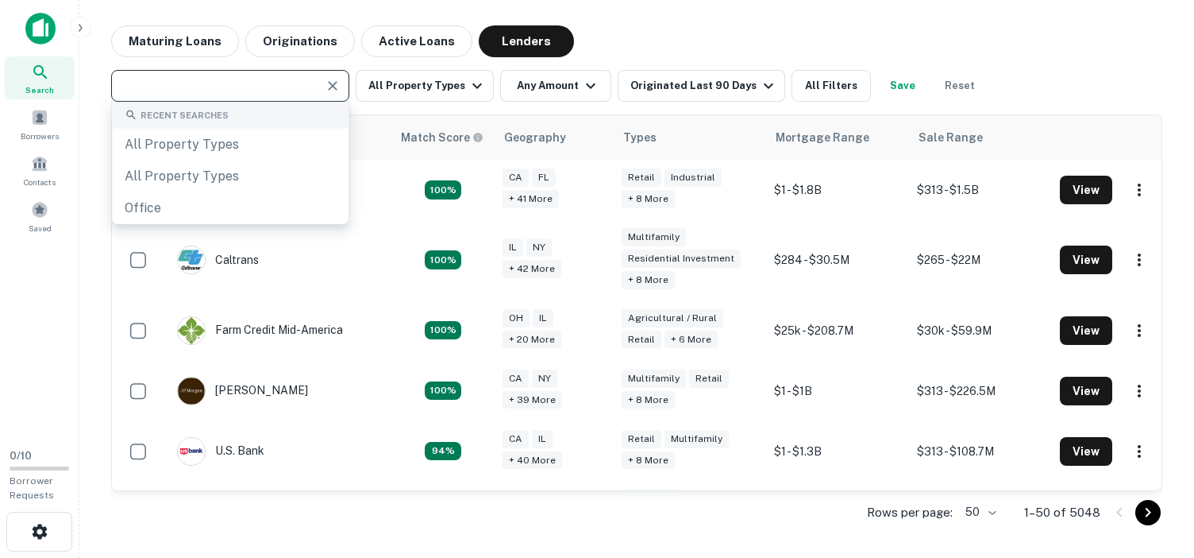
click at [223, 94] on input "text" at bounding box center [217, 86] width 203 height 22
click at [689, 29] on div "Maturing Loans Originations Active Loans Lenders" at bounding box center [637, 41] width 1052 height 32
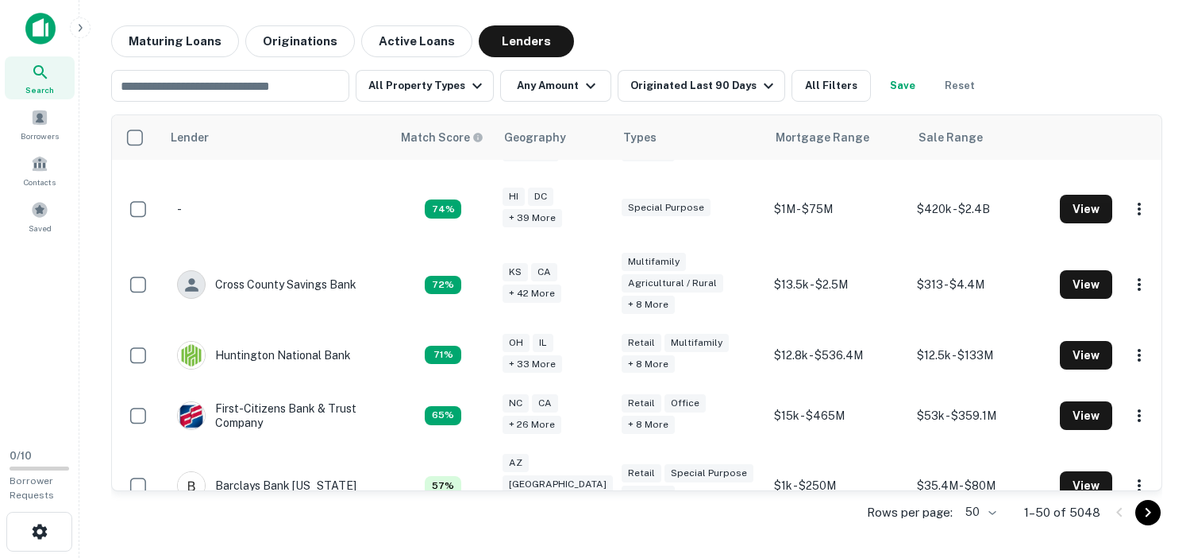
scroll to position [470, 0]
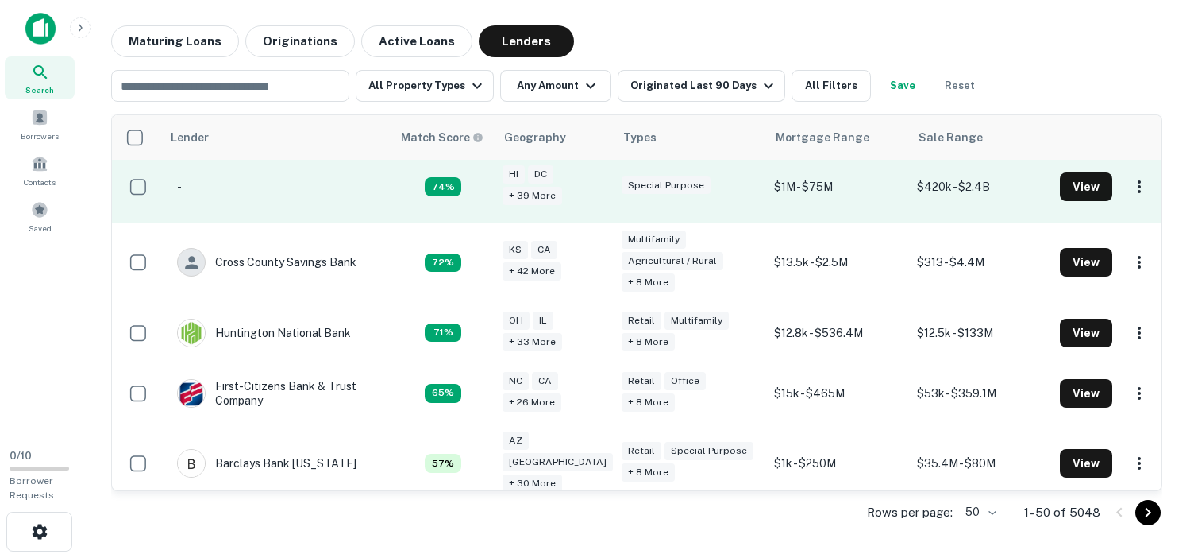
click at [179, 185] on p "-" at bounding box center [179, 186] width 5 height 17
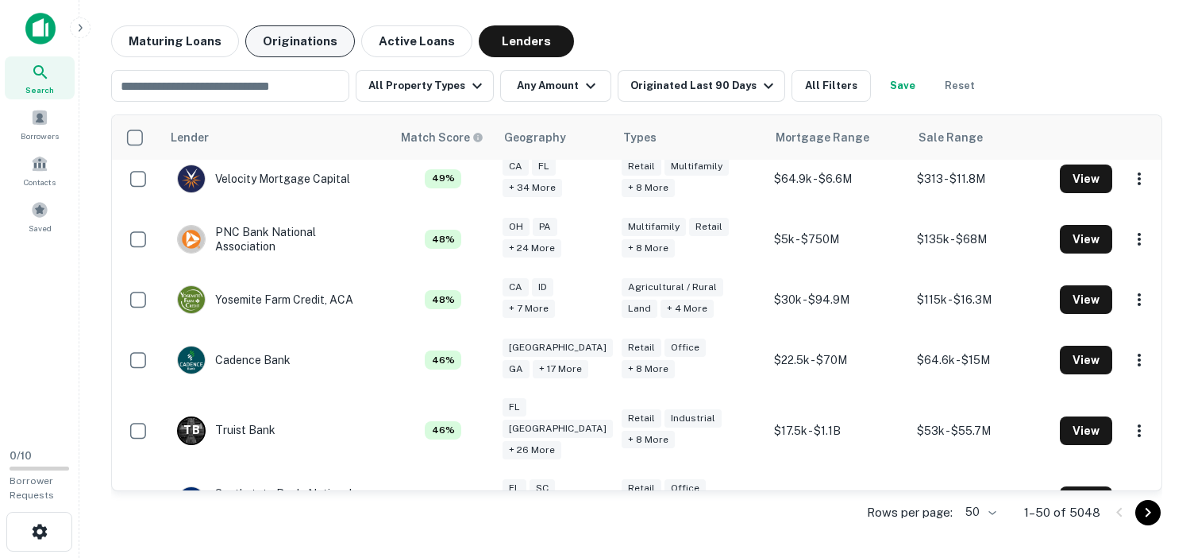
scroll to position [927, 0]
